Goal: Navigation & Orientation: Find specific page/section

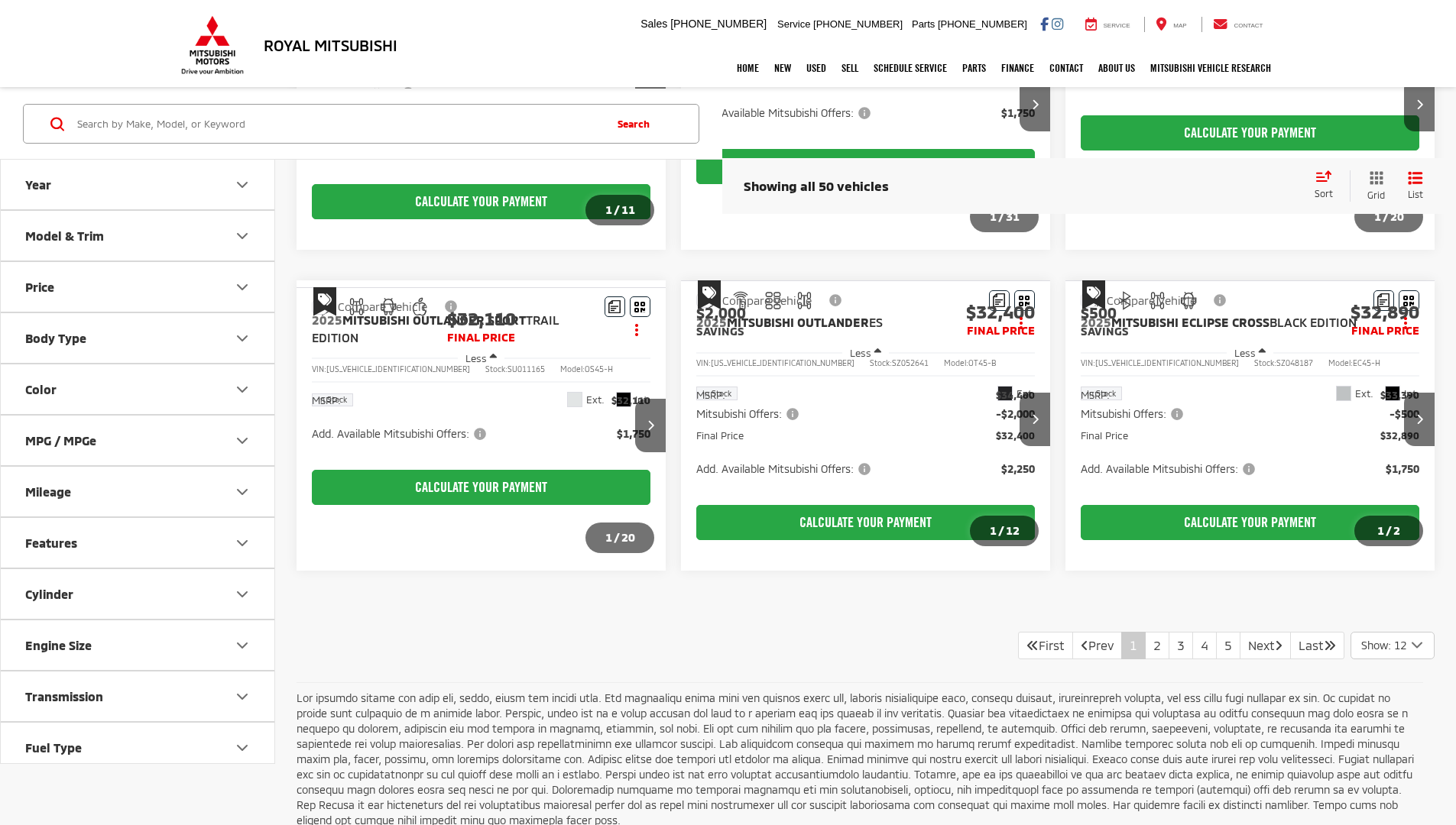
scroll to position [971, 0]
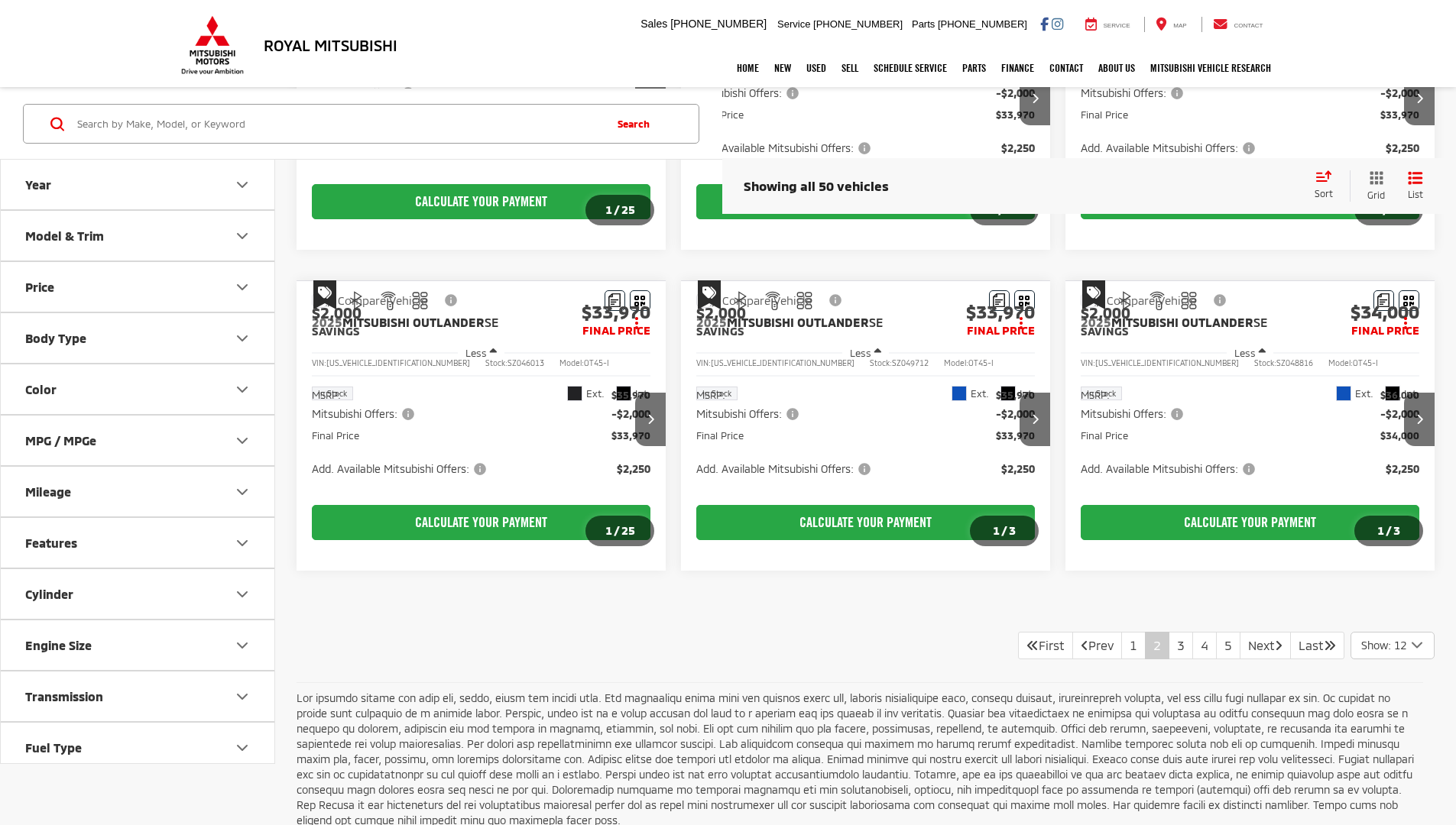
scroll to position [971, 0]
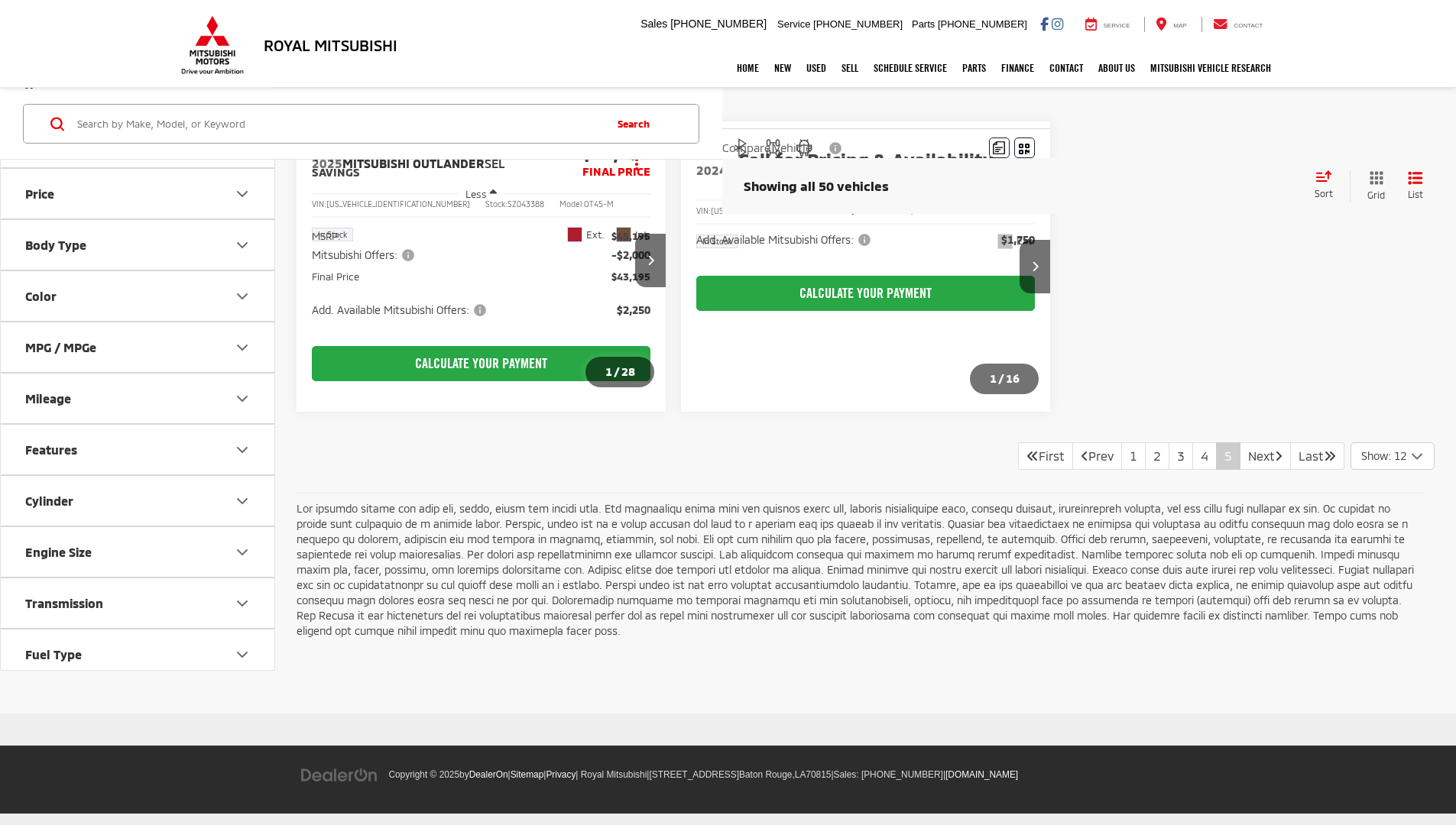
scroll to position [119, 0]
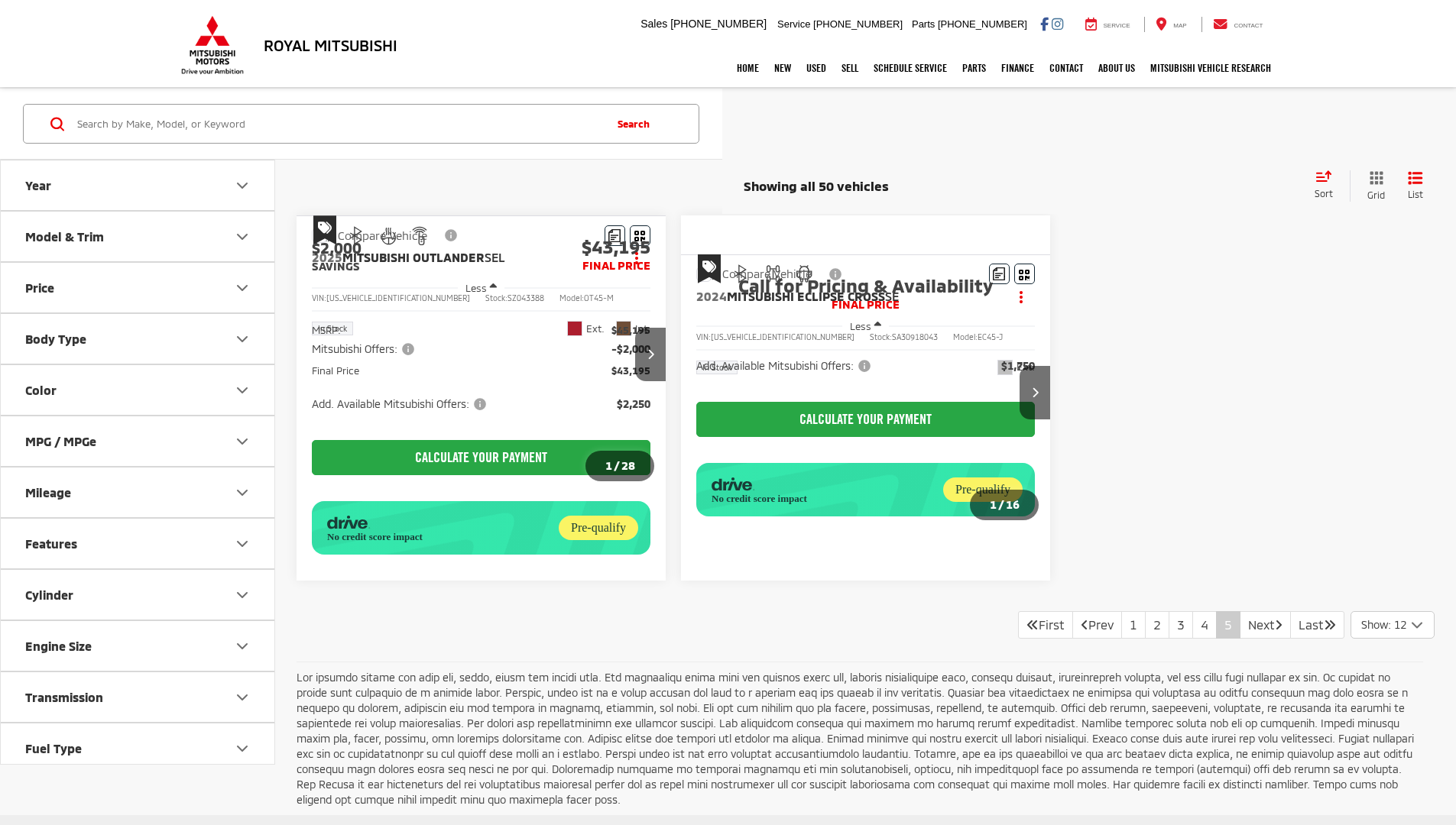
scroll to position [199, 0]
